Goal: Information Seeking & Learning: Find specific fact

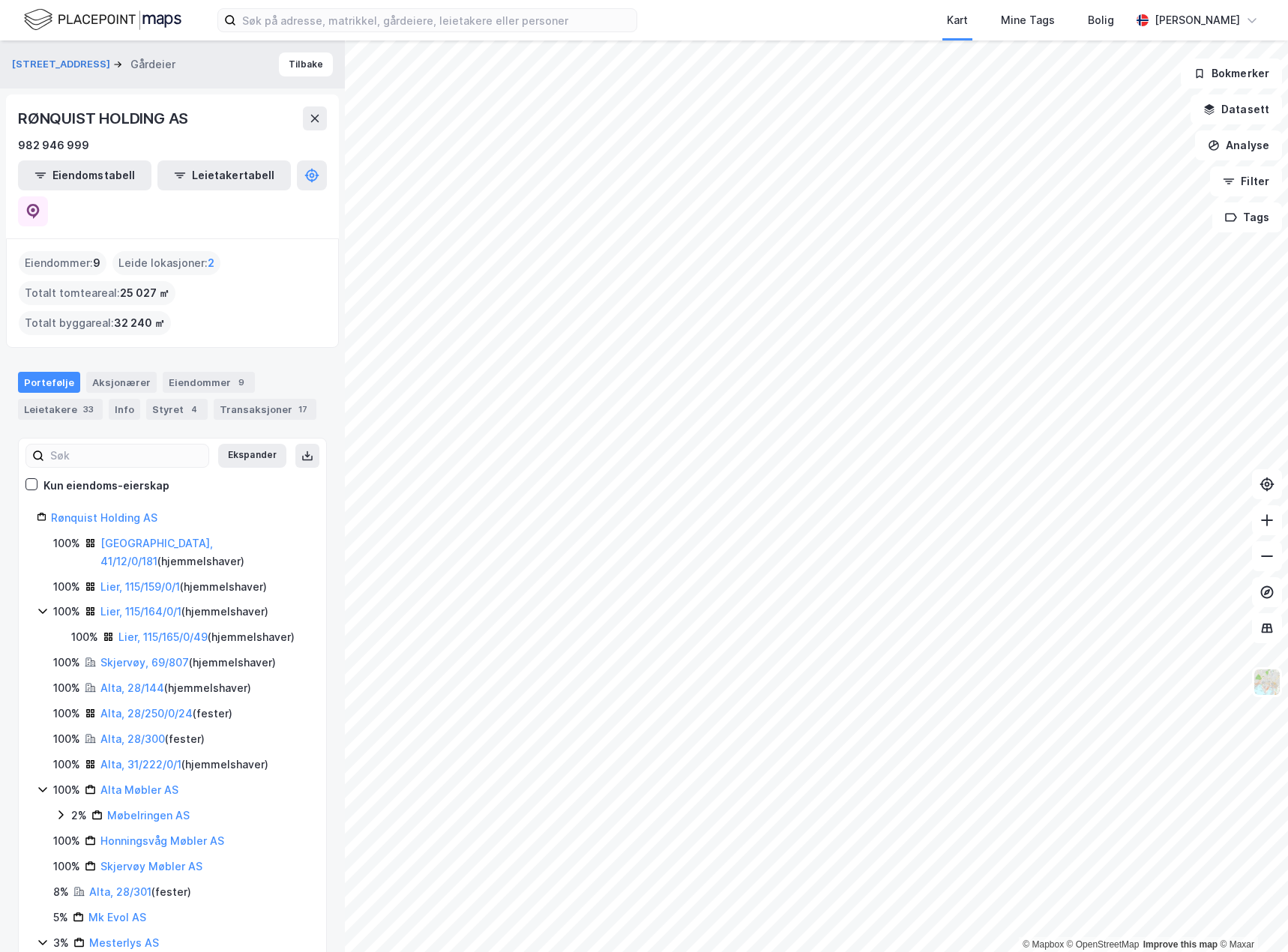
scroll to position [9, 0]
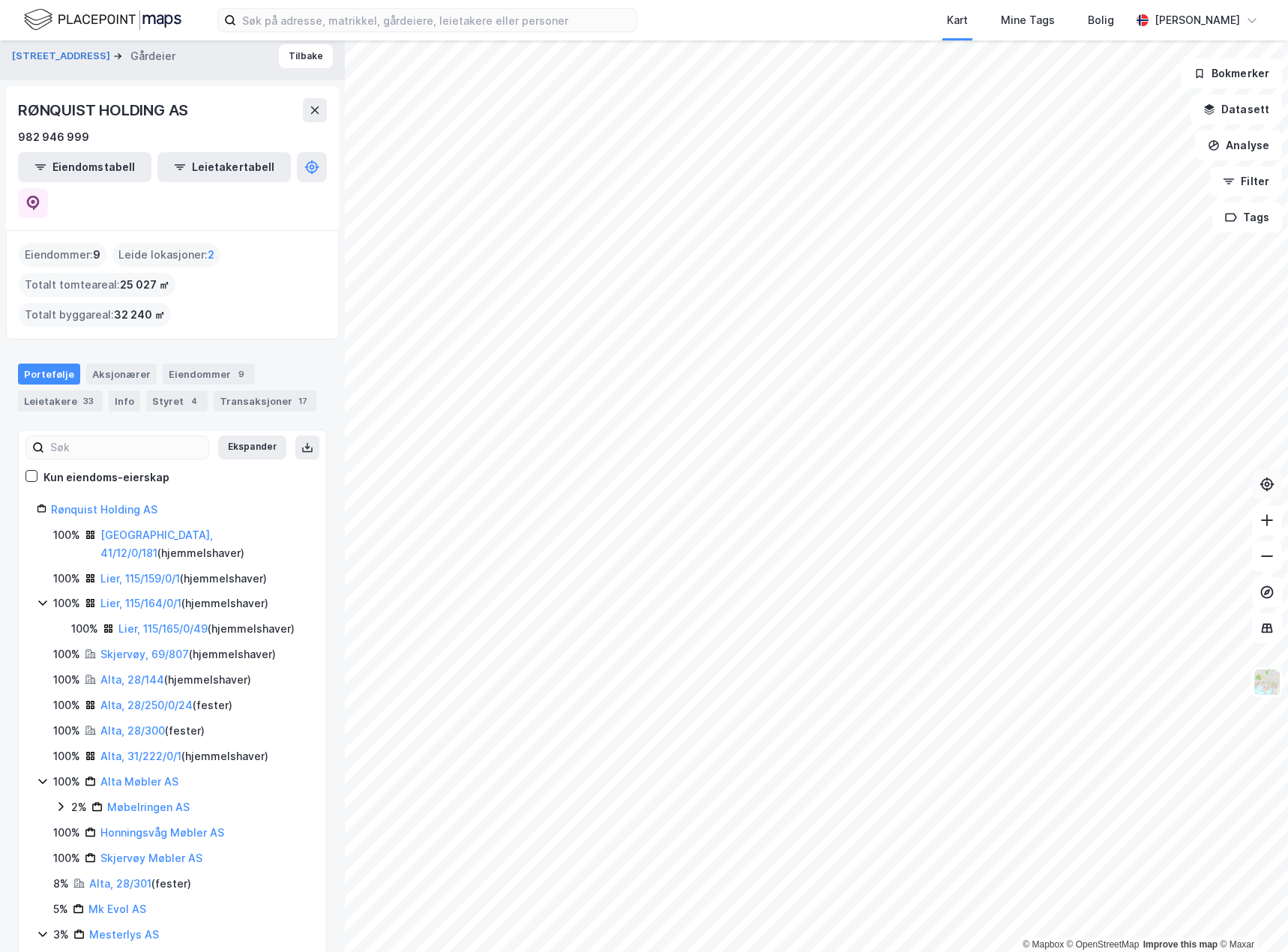
click at [1268, 494] on button at bounding box center [1266, 484] width 30 height 30
click at [1271, 490] on icon at bounding box center [1266, 484] width 15 height 15
click at [877, 0] on html "Kart Mine Tags Bolig [PERSON_NAME] © Mapbox © OpenStreetMap Improve this map © …" at bounding box center [644, 476] width 1288 height 952
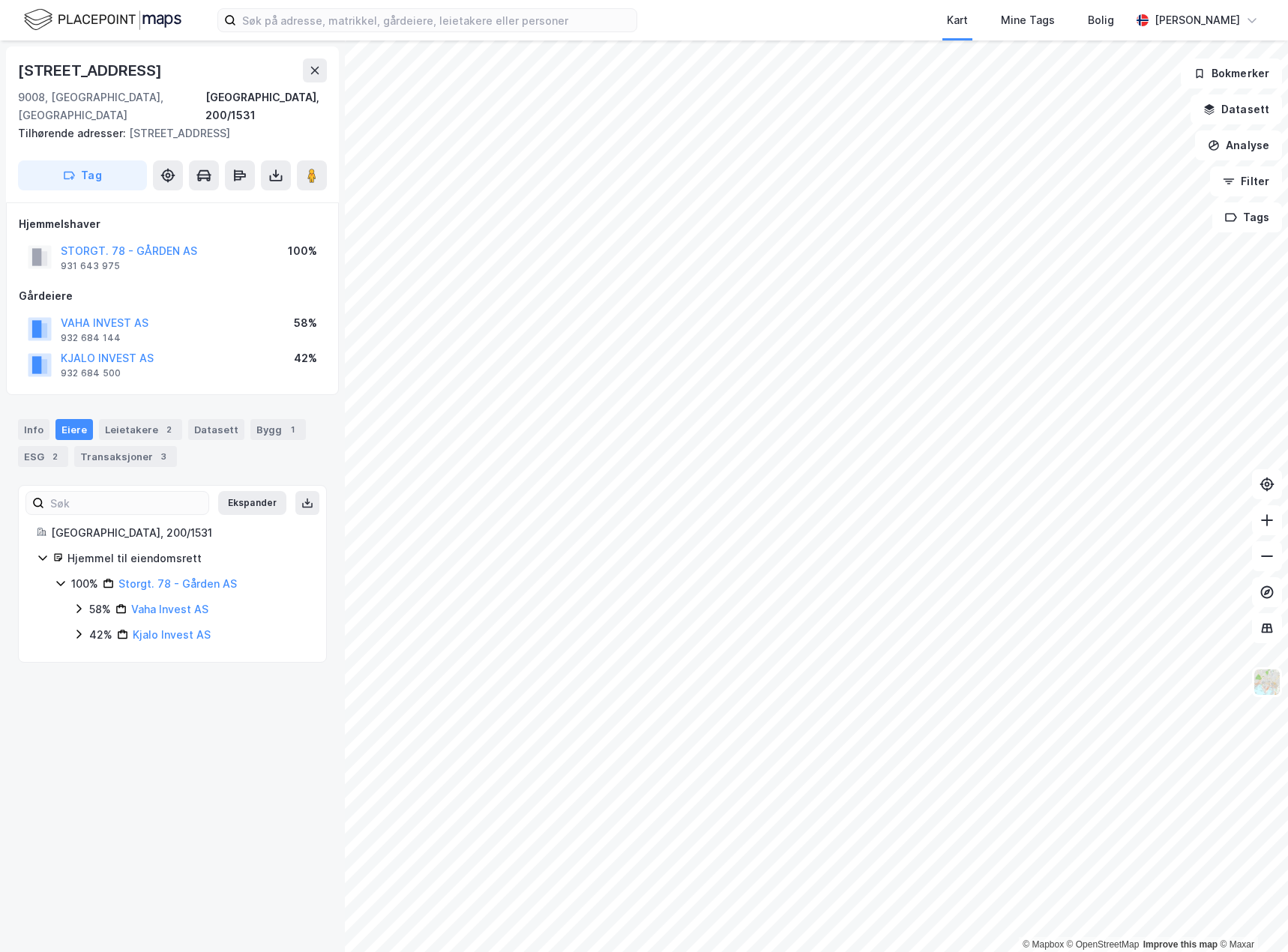
click at [263, 215] on div "Hjemmelshaver" at bounding box center [172, 223] width 308 height 18
